Goal: Check status

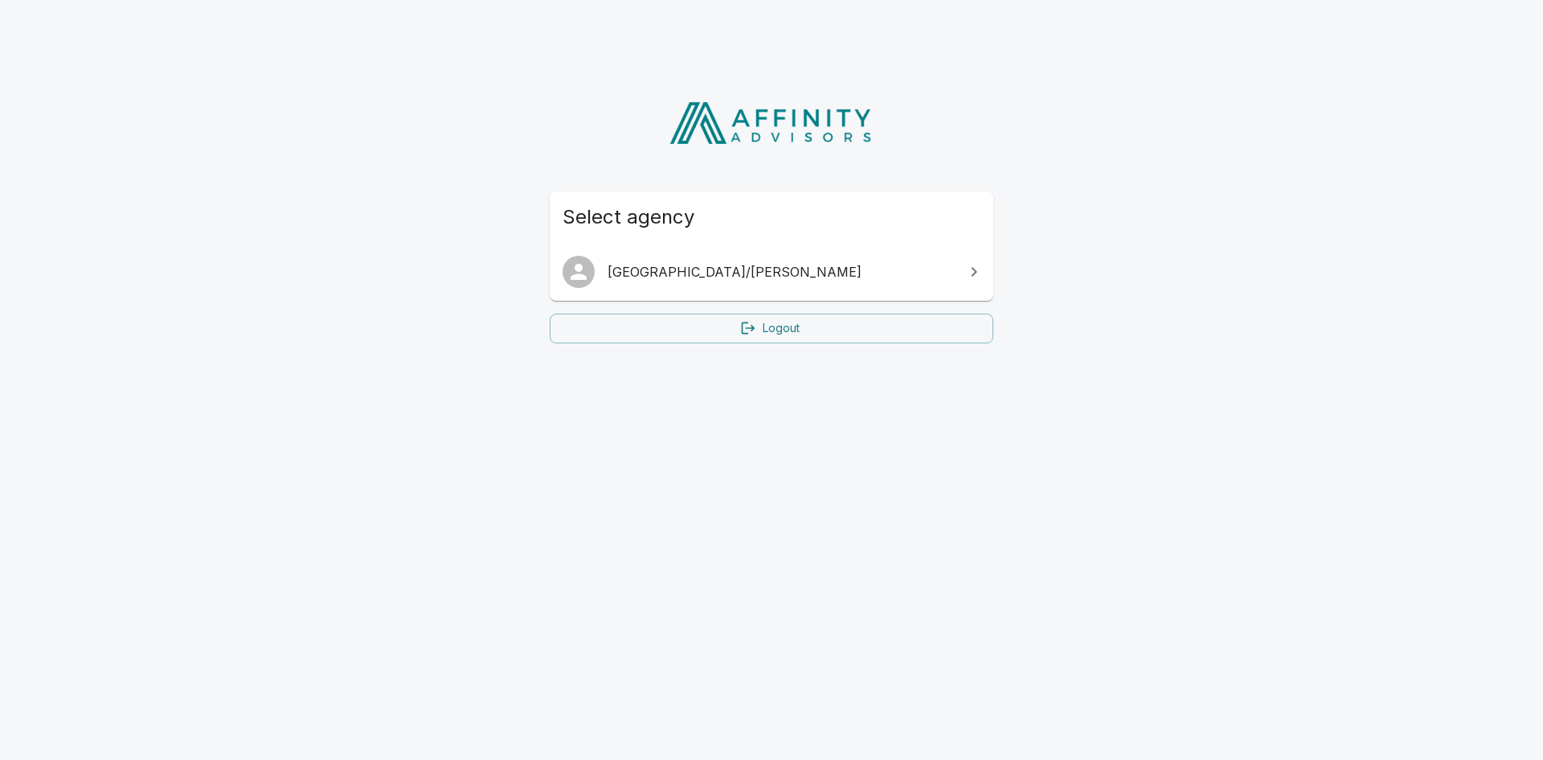
click at [765, 282] on link "[GEOGRAPHIC_DATA]/[PERSON_NAME]" at bounding box center [772, 271] width 444 height 45
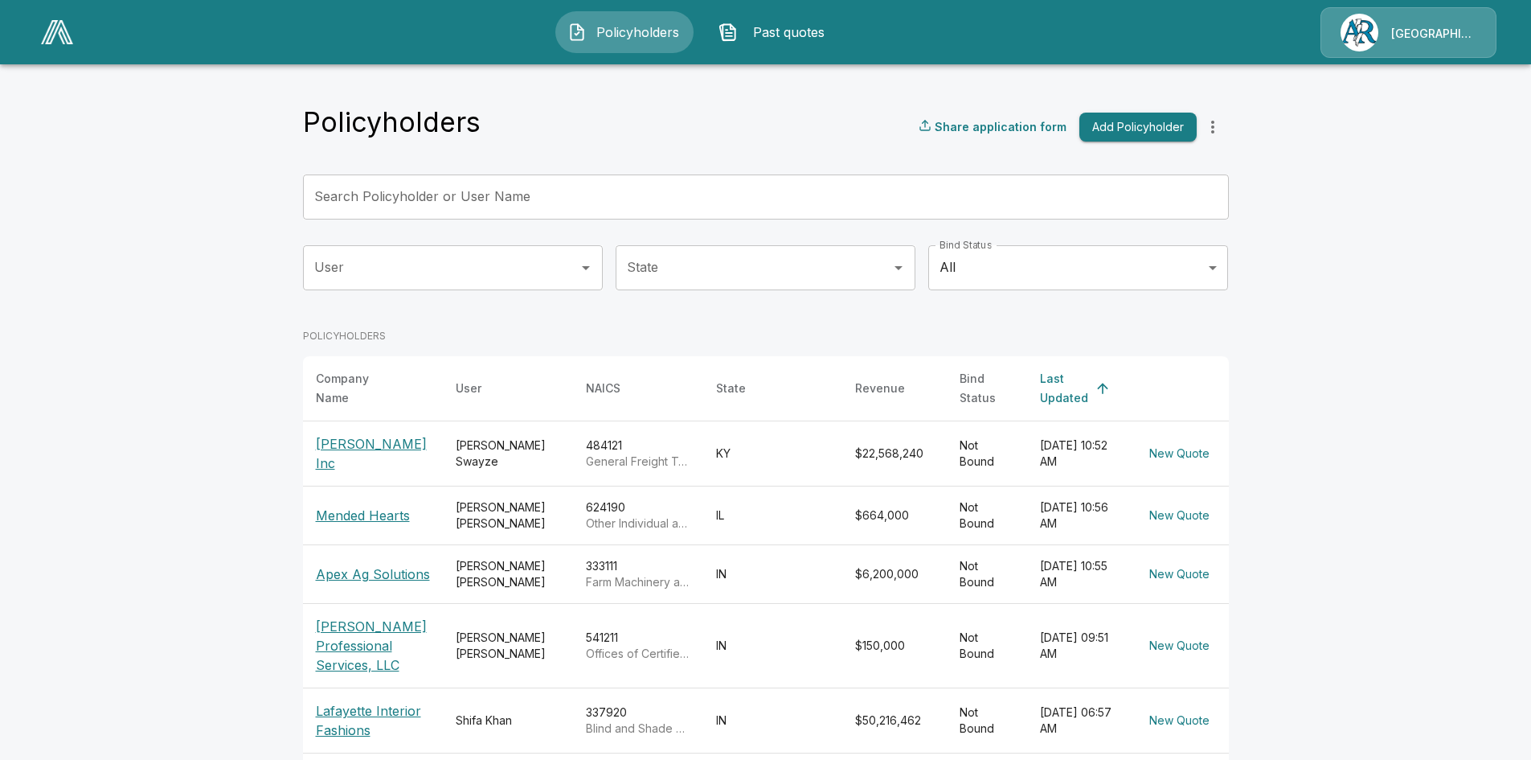
click at [350, 441] on p "[PERSON_NAME] Inc" at bounding box center [373, 453] width 114 height 39
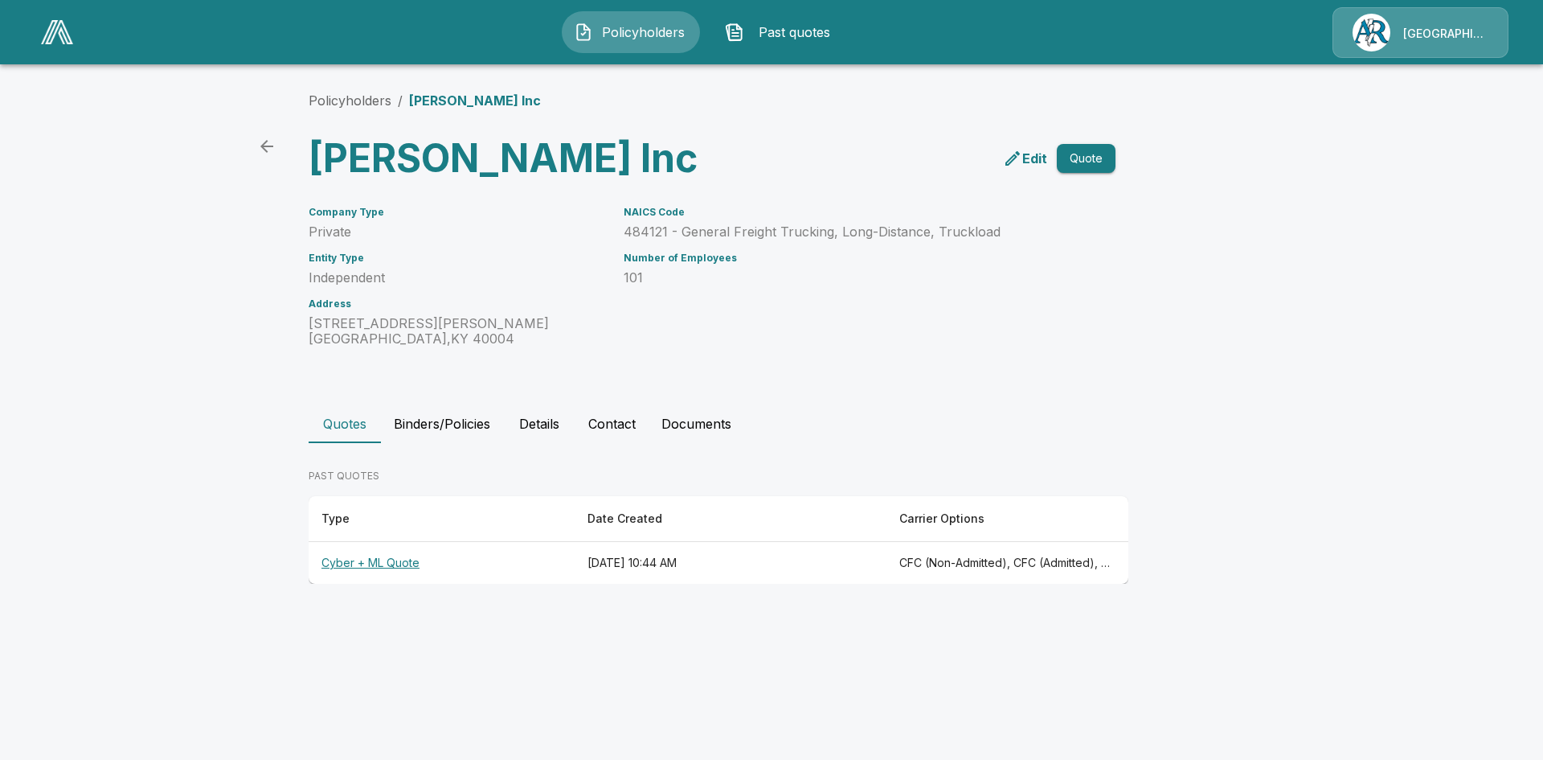
click at [400, 566] on th "Cyber + ML Quote" at bounding box center [442, 563] width 266 height 43
